Goal: Navigation & Orientation: Understand site structure

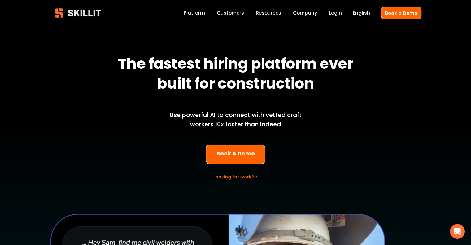
click at [317, 16] on link "Company" at bounding box center [305, 13] width 24 height 8
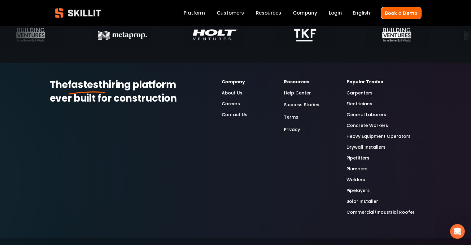
scroll to position [2026, 0]
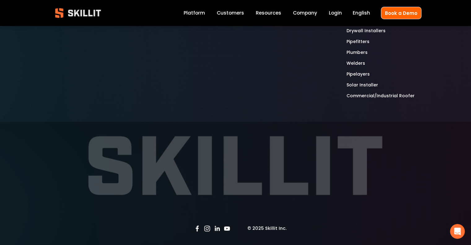
click at [118, 66] on div "The fastest hiring platform ever built for construction Company About Us Career…" at bounding box center [235, 34] width 471 height 145
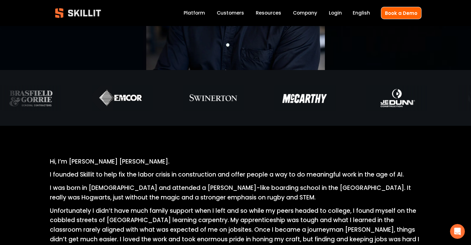
scroll to position [0, 0]
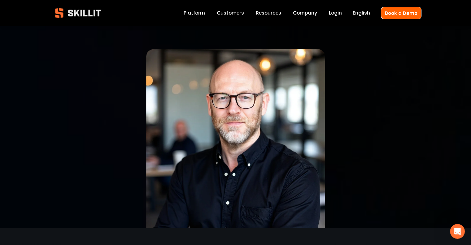
click at [300, 13] on link "Company" at bounding box center [305, 13] width 24 height 8
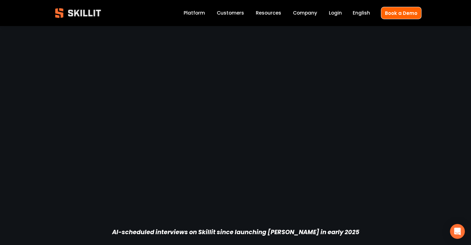
scroll to position [1239, 0]
